Goal: Find specific page/section: Find specific page/section

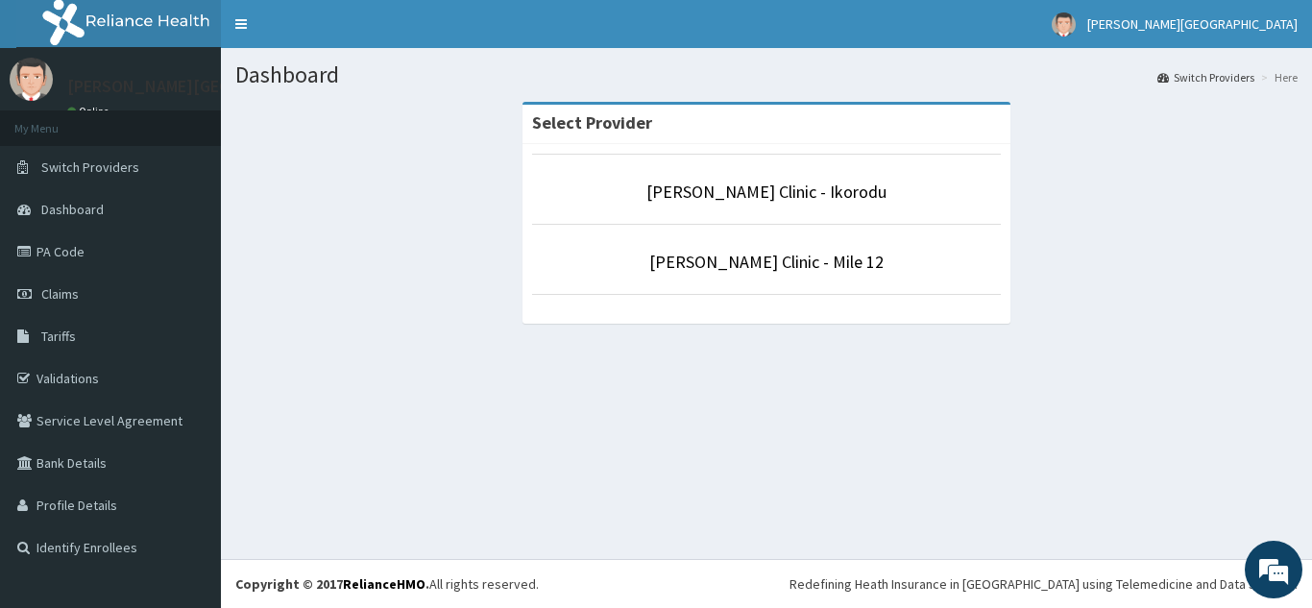
click at [472, 149] on div "Select Provider [PERSON_NAME] Clinic - [GEOGRAPHIC_DATA] [PERSON_NAME] Clinic -…" at bounding box center [766, 222] width 1062 height 240
click at [694, 201] on link "[PERSON_NAME] Clinic - Ikorodu" at bounding box center [766, 192] width 240 height 22
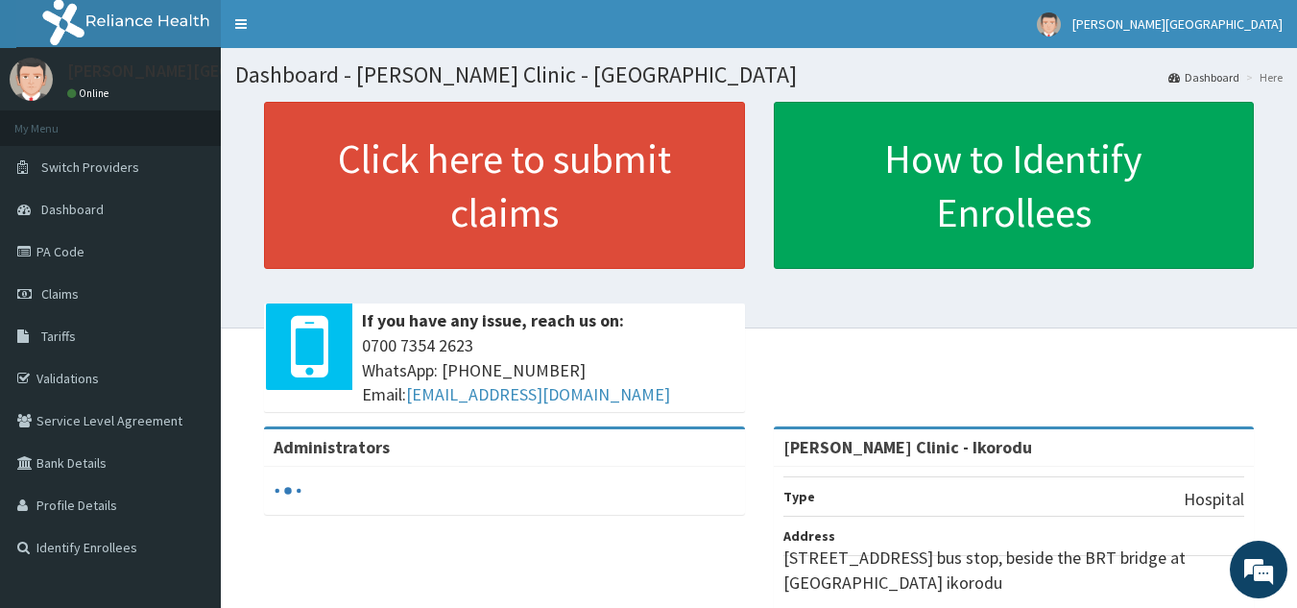
click at [78, 248] on link "PA Code" at bounding box center [110, 251] width 221 height 42
